Goal: Transaction & Acquisition: Download file/media

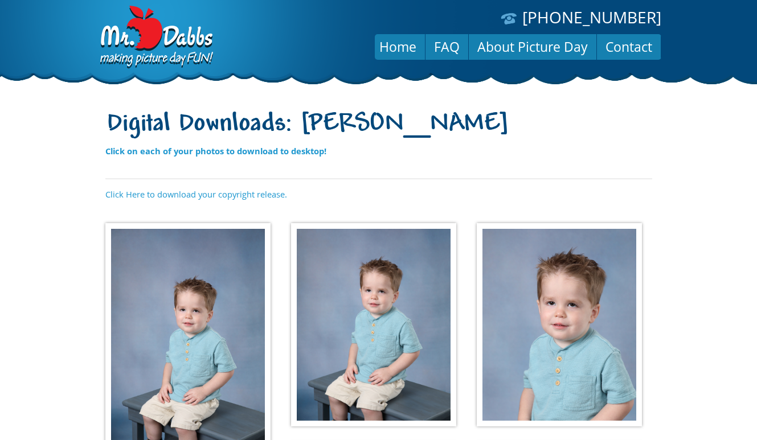
click at [190, 274] on img at bounding box center [187, 344] width 165 height 242
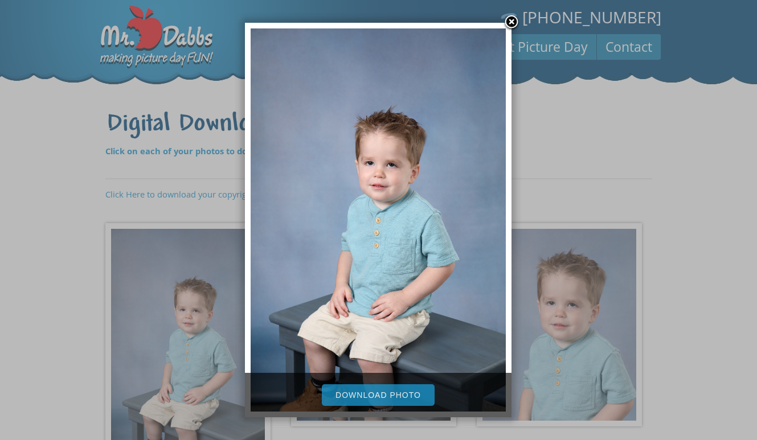
click at [392, 395] on link "Download Photo" at bounding box center [378, 395] width 113 height 22
click at [89, 328] on div at bounding box center [378, 398] width 757 height 796
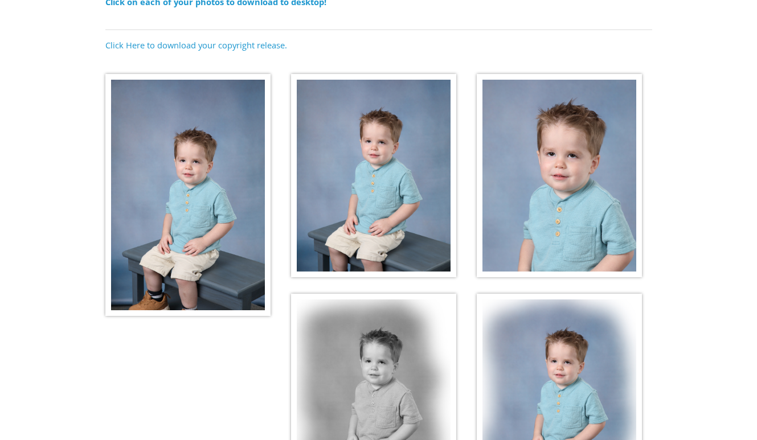
scroll to position [149, 0]
click at [395, 207] on img at bounding box center [373, 177] width 165 height 204
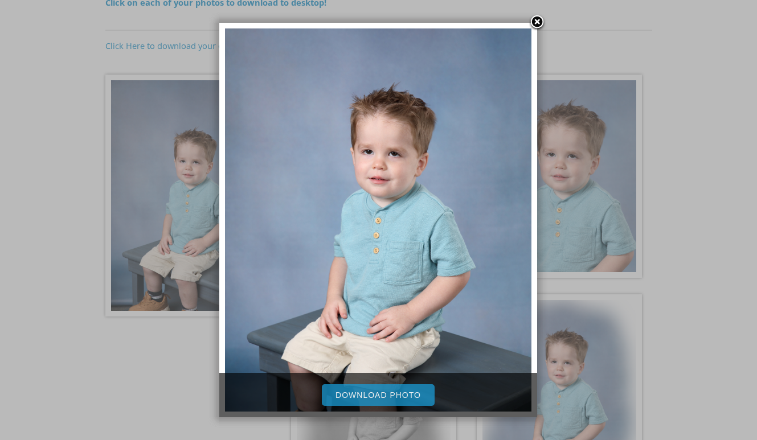
click at [382, 394] on link "Download Photo" at bounding box center [378, 395] width 113 height 22
click at [677, 141] on div at bounding box center [378, 249] width 757 height 796
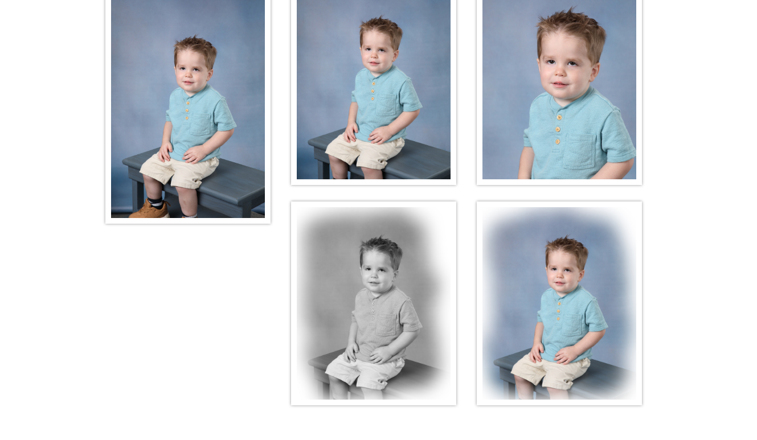
scroll to position [243, 0]
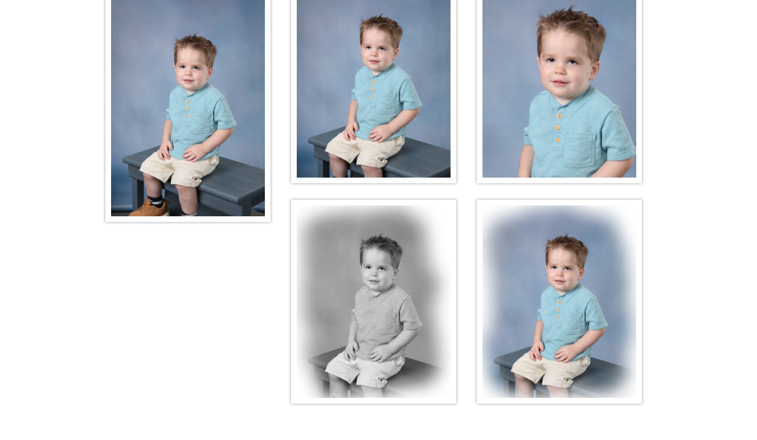
click at [377, 298] on img at bounding box center [373, 302] width 165 height 204
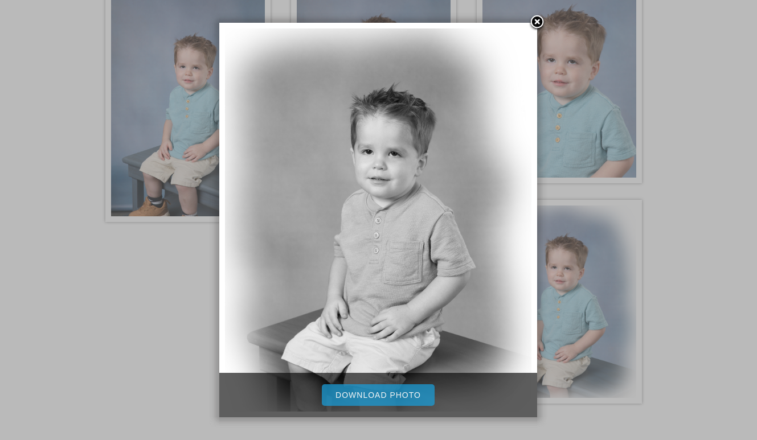
click at [381, 395] on link "Download Photo" at bounding box center [378, 395] width 113 height 22
click at [645, 268] on div at bounding box center [378, 155] width 757 height 796
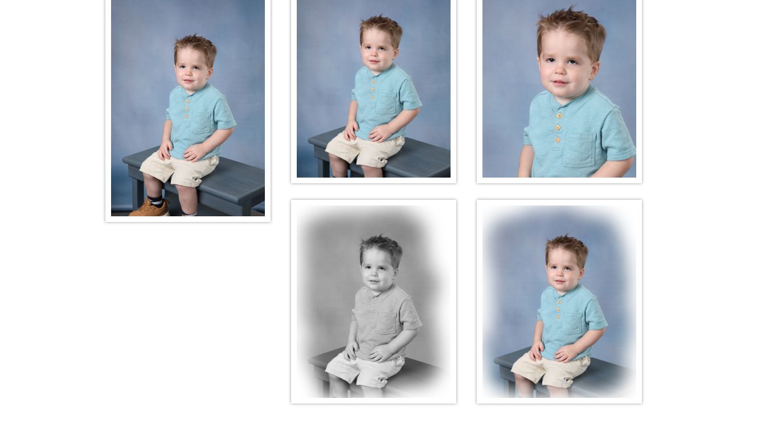
click at [583, 281] on img at bounding box center [559, 302] width 165 height 204
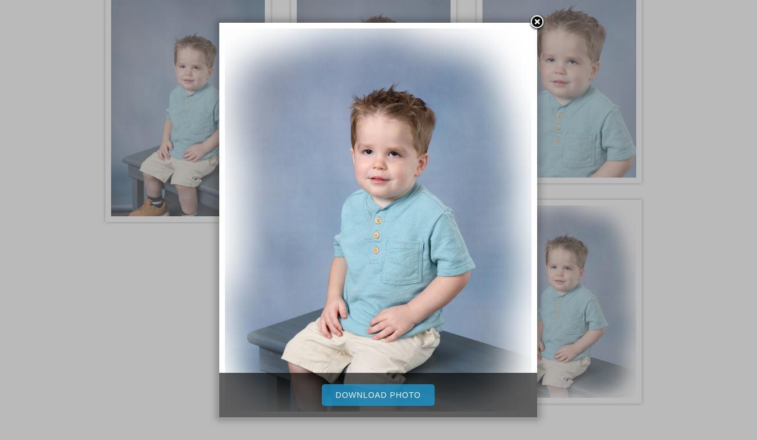
click at [369, 398] on link "Download Photo" at bounding box center [378, 395] width 113 height 22
click at [537, 26] on link at bounding box center [537, 22] width 17 height 17
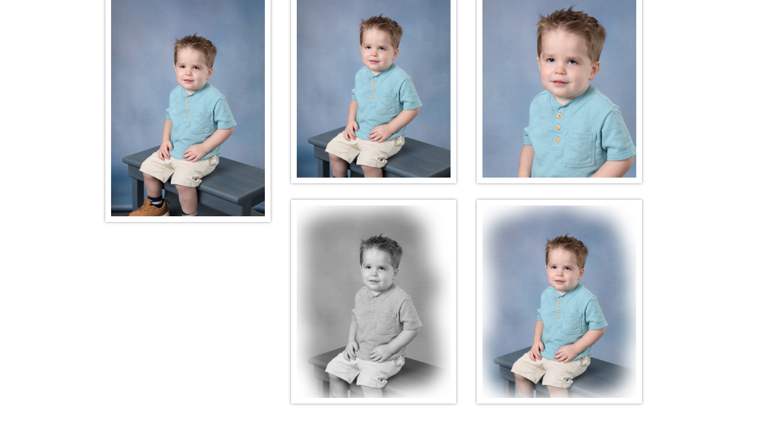
click at [552, 93] on img at bounding box center [559, 82] width 165 height 204
click at [551, 38] on img at bounding box center [559, 82] width 165 height 204
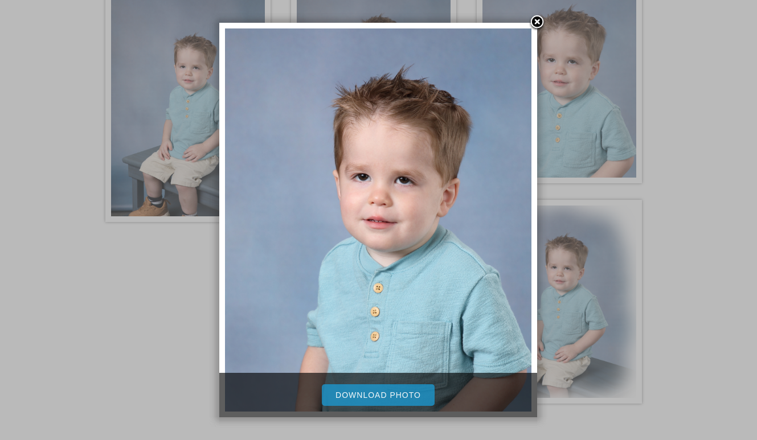
click at [367, 400] on link "Download Photo" at bounding box center [378, 395] width 113 height 22
click at [695, 153] on div at bounding box center [378, 155] width 757 height 796
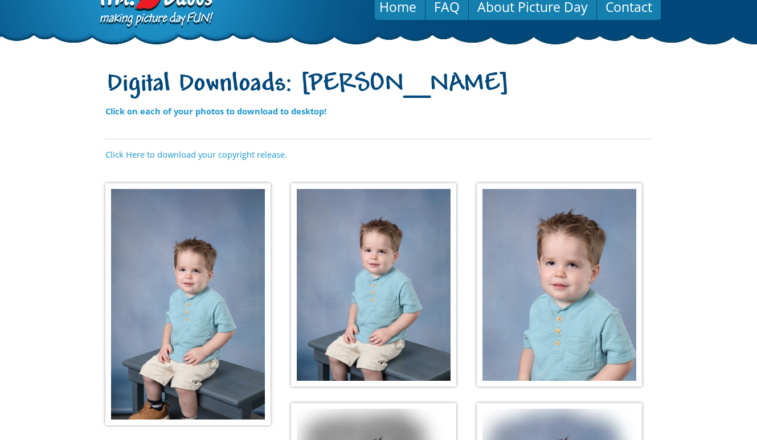
scroll to position [0, 0]
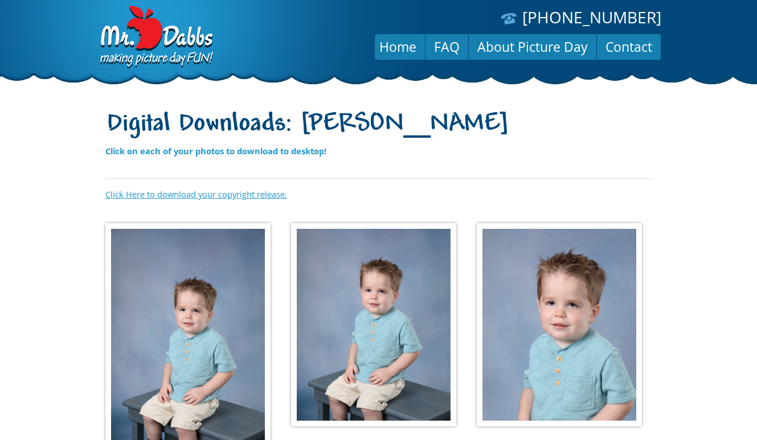
click at [198, 199] on link "Click Here to download your copyright release." at bounding box center [196, 194] width 182 height 11
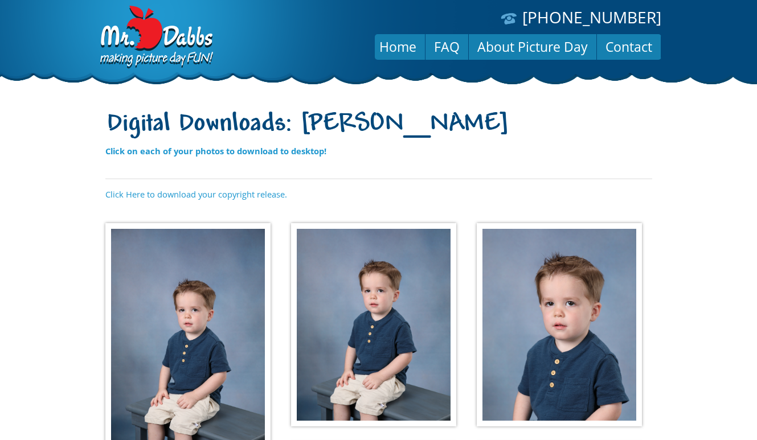
click at [204, 284] on img at bounding box center [187, 344] width 165 height 242
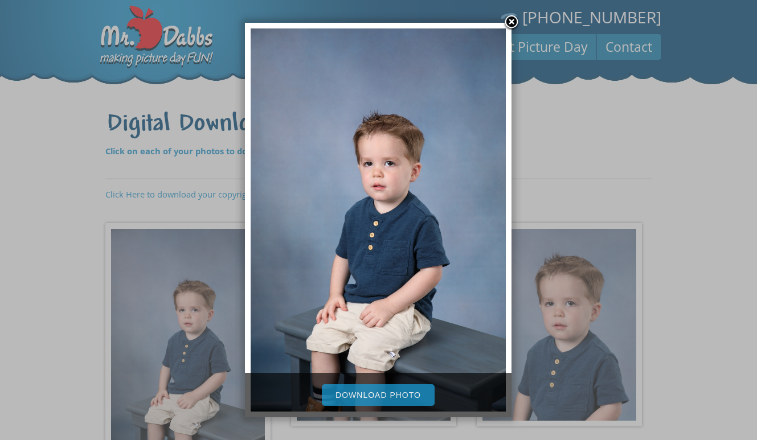
click at [374, 396] on link "Download Photo" at bounding box center [378, 395] width 113 height 22
click at [653, 151] on div at bounding box center [378, 398] width 757 height 796
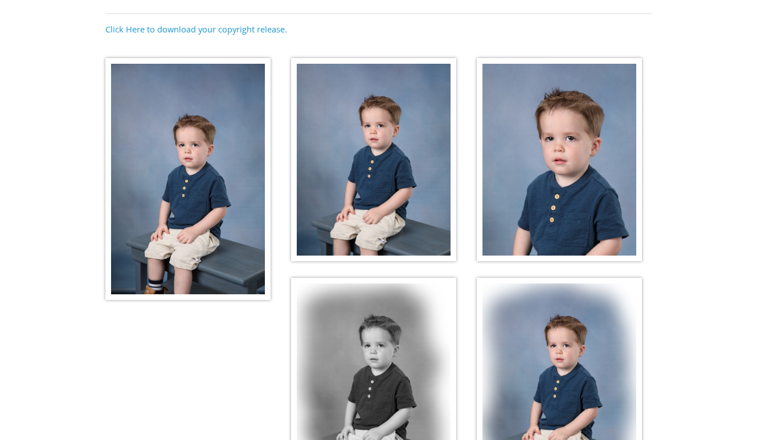
scroll to position [171, 0]
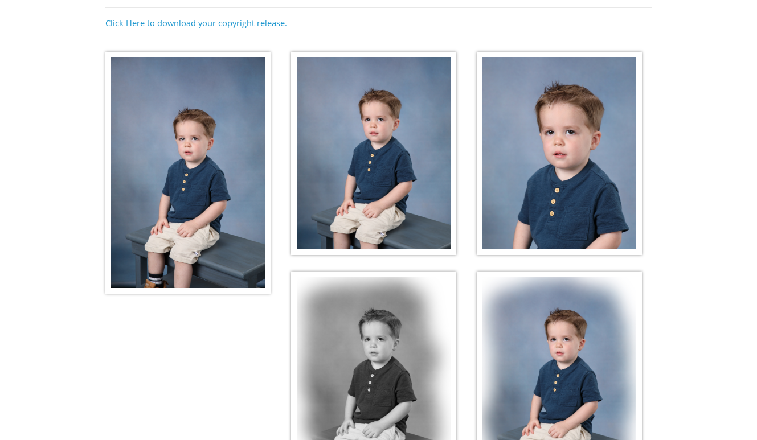
click at [355, 178] on img at bounding box center [373, 154] width 165 height 204
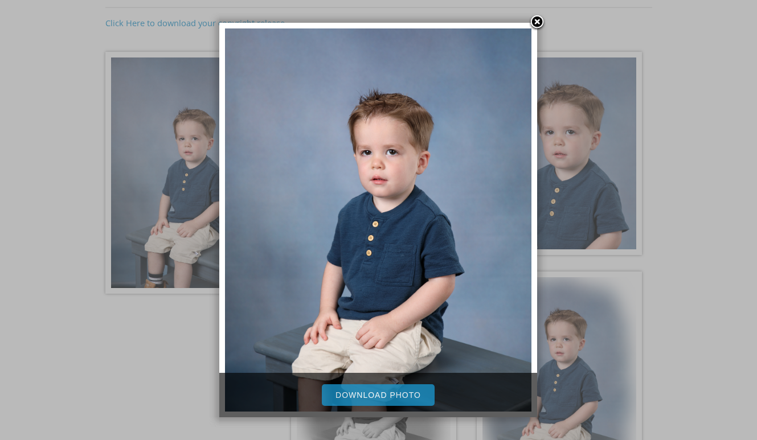
click at [369, 389] on link "Download Photo" at bounding box center [378, 395] width 113 height 22
click at [538, 22] on link at bounding box center [537, 22] width 17 height 17
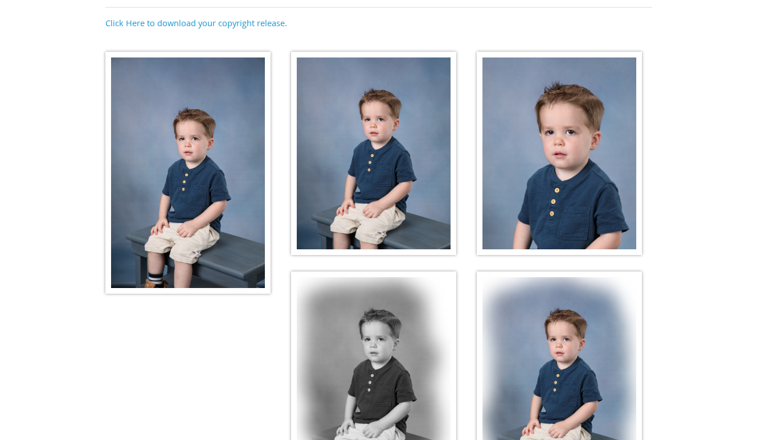
click at [550, 175] on img at bounding box center [559, 154] width 165 height 204
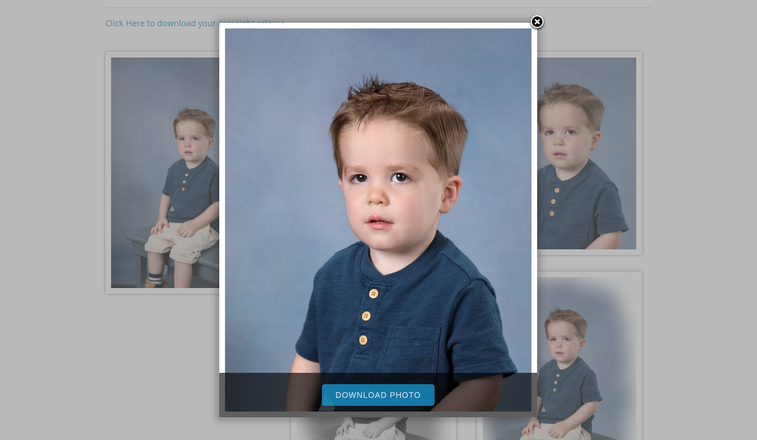
click at [394, 399] on link "Download Photo" at bounding box center [378, 395] width 113 height 22
click at [537, 20] on link at bounding box center [537, 22] width 17 height 17
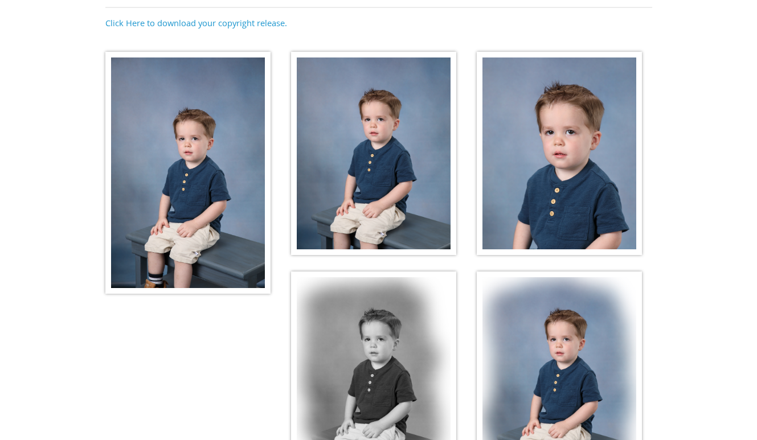
click at [370, 325] on img at bounding box center [373, 374] width 165 height 204
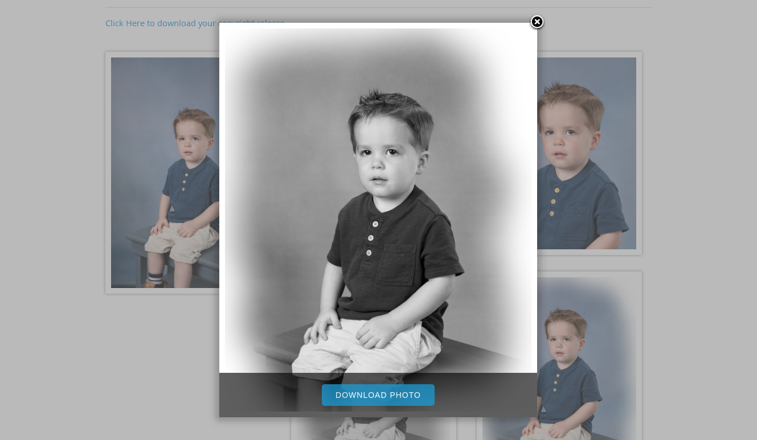
click at [368, 399] on link "Download Photo" at bounding box center [378, 395] width 113 height 22
click at [678, 117] on div at bounding box center [378, 227] width 757 height 796
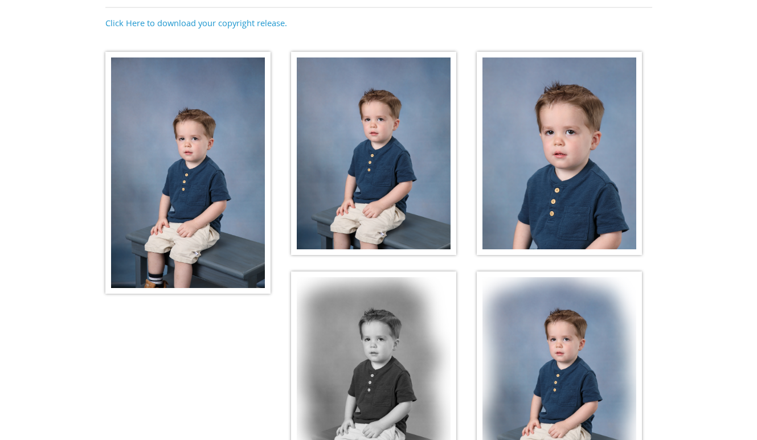
click at [548, 335] on img at bounding box center [559, 374] width 165 height 204
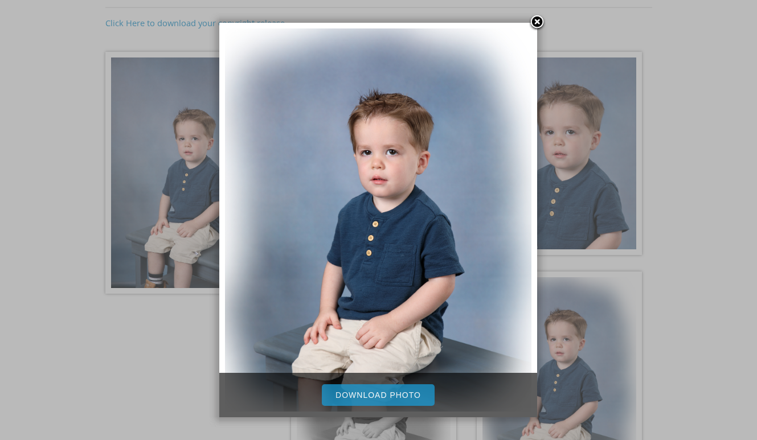
click at [374, 385] on link "Download Photo" at bounding box center [378, 395] width 113 height 22
click at [537, 21] on link at bounding box center [537, 22] width 17 height 17
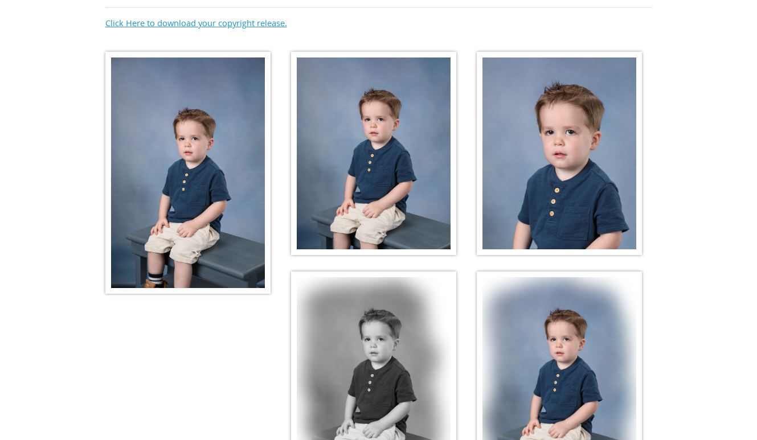
click at [189, 23] on link "Click Here to download your copyright release." at bounding box center [196, 22] width 182 height 11
